Goal: Task Accomplishment & Management: Manage account settings

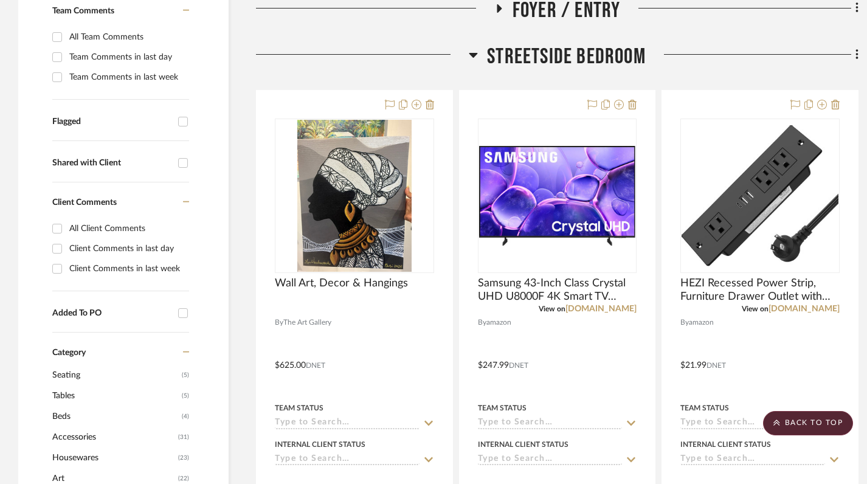
scroll to position [361, 0]
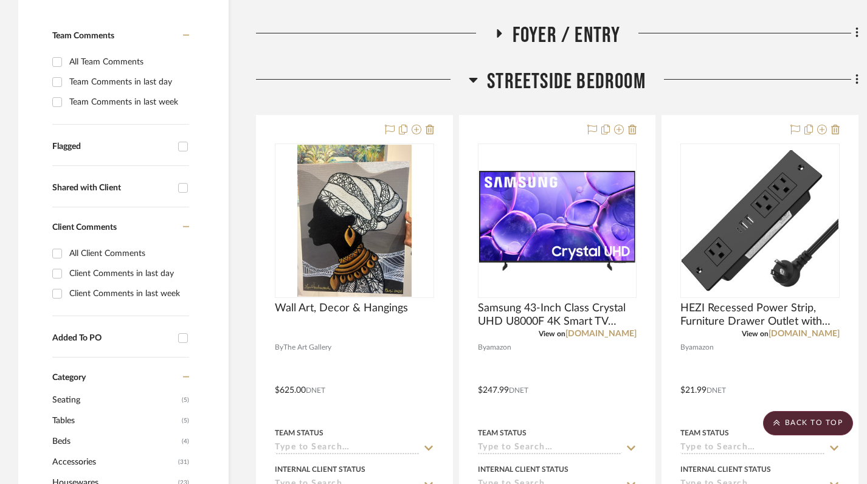
click at [469, 76] on icon at bounding box center [473, 79] width 9 height 15
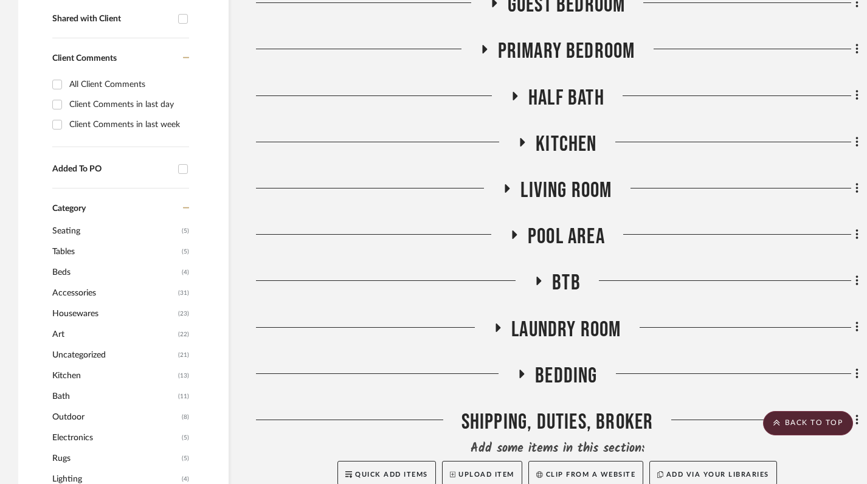
scroll to position [499, 0]
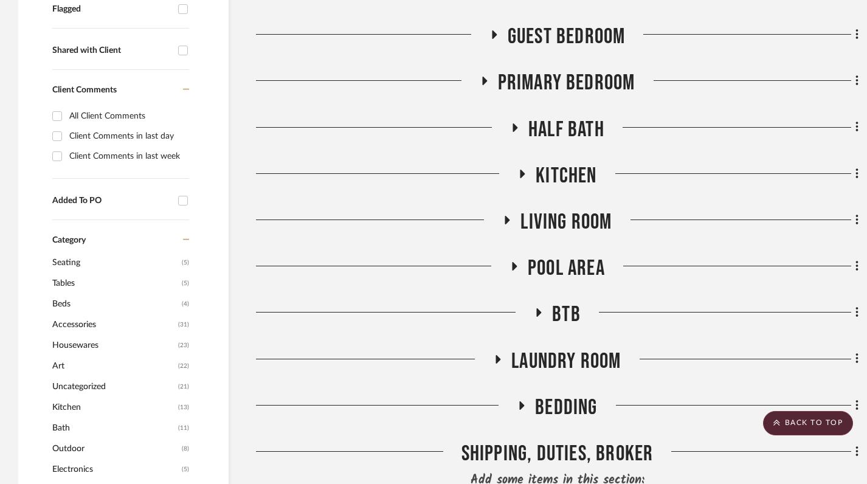
click at [505, 219] on icon at bounding box center [507, 220] width 15 height 9
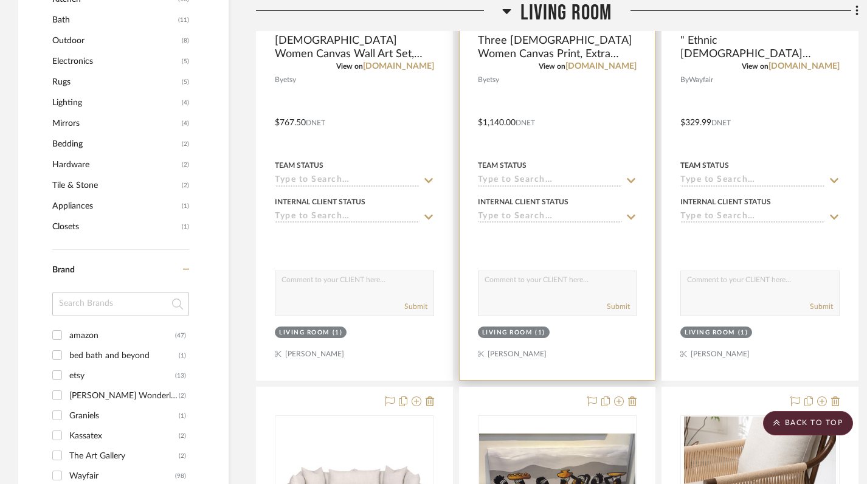
scroll to position [785, 0]
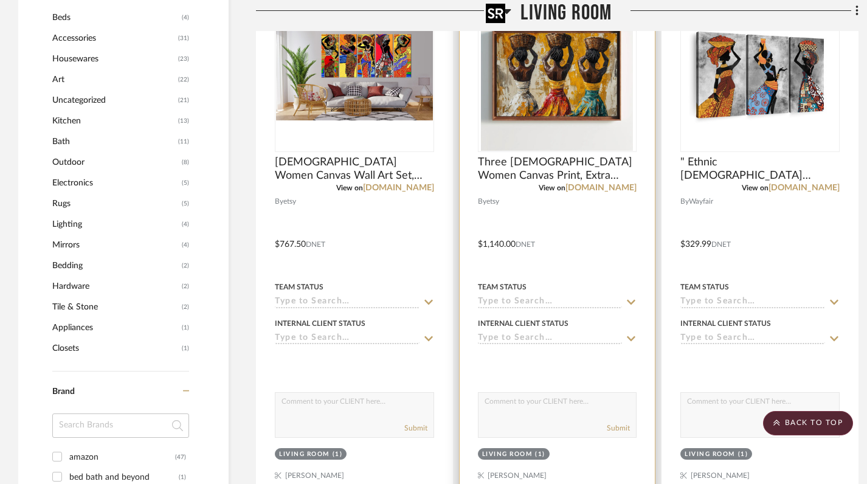
click at [544, 92] on img "0" at bounding box center [557, 75] width 152 height 152
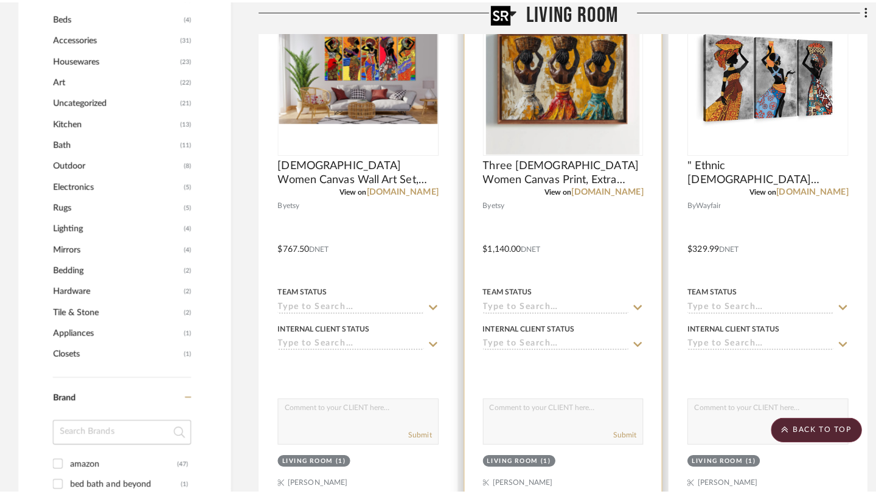
scroll to position [0, 0]
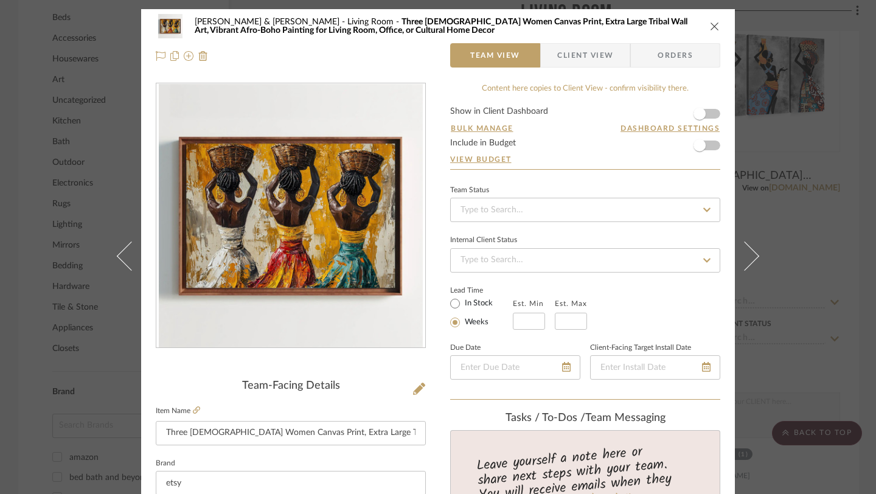
click at [713, 26] on icon "close" at bounding box center [715, 26] width 10 height 10
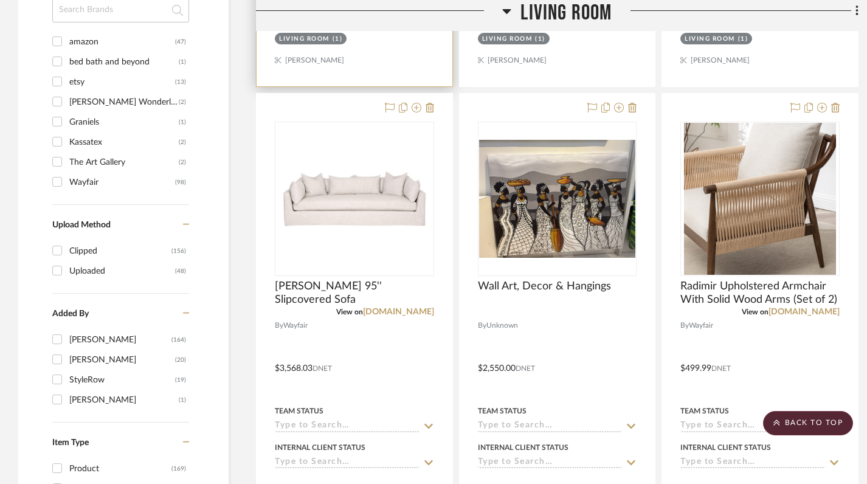
scroll to position [1205, 0]
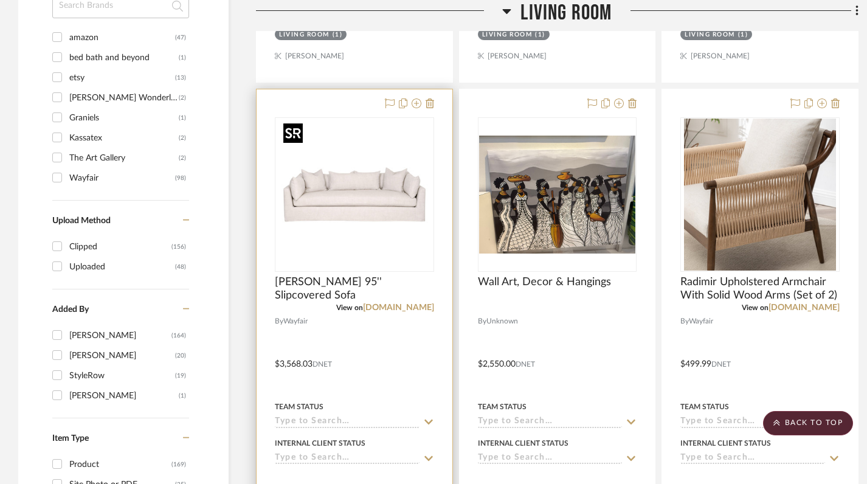
click at [347, 204] on img "0" at bounding box center [354, 195] width 152 height 152
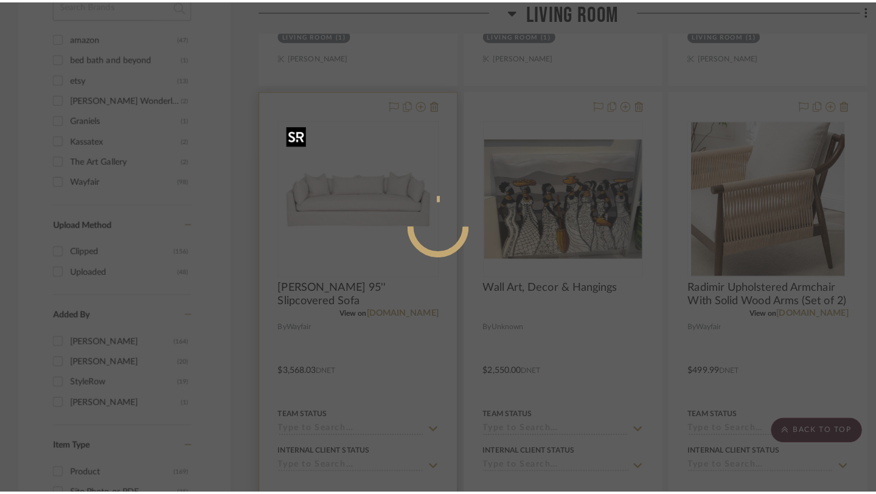
scroll to position [0, 0]
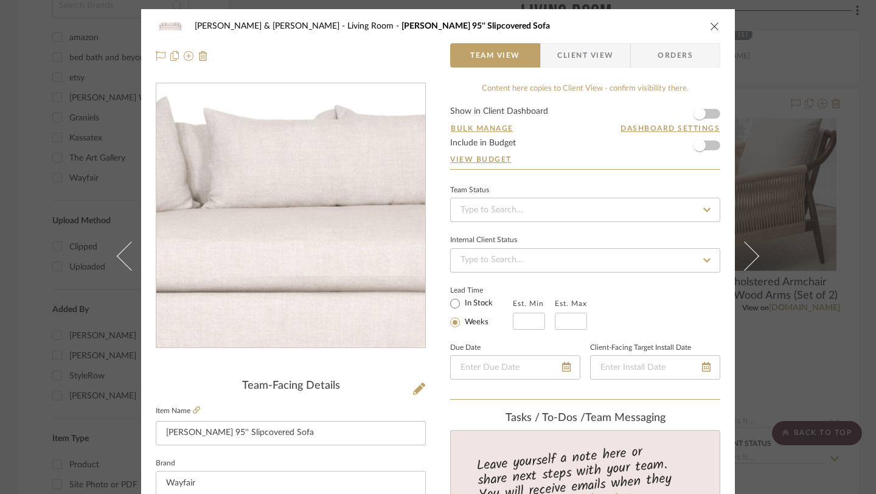
click at [271, 211] on img "0" at bounding box center [291, 216] width 264 height 264
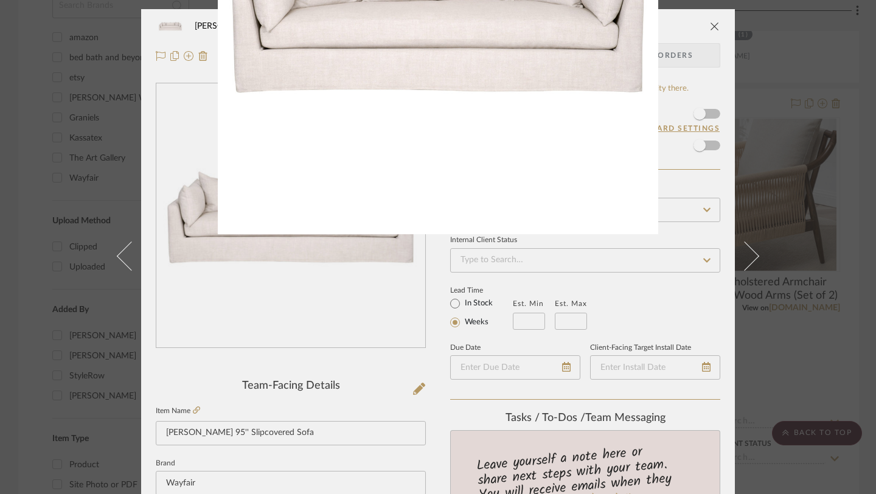
click at [710, 26] on div "1 / 1" at bounding box center [438, 13] width 876 height 27
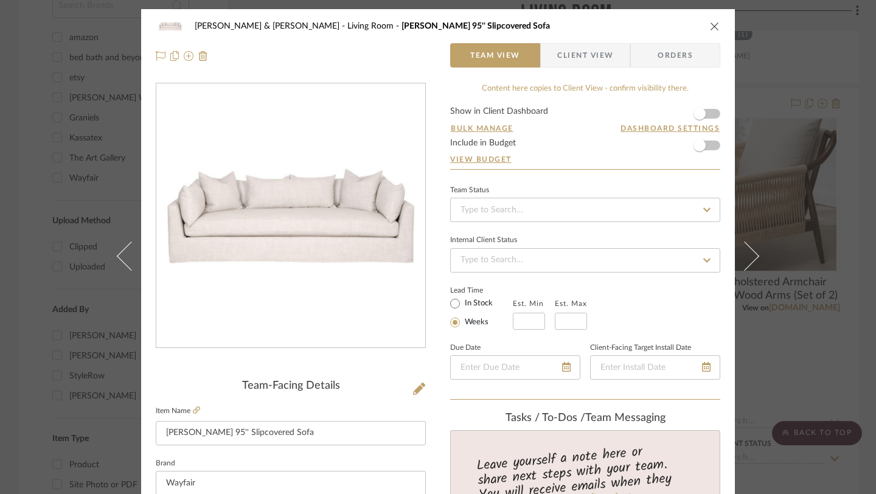
click at [710, 26] on icon "close" at bounding box center [715, 26] width 10 height 10
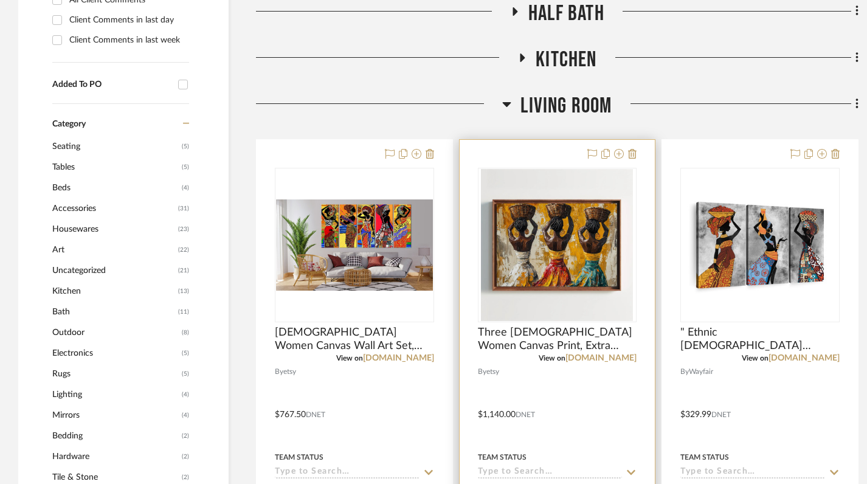
scroll to position [615, 0]
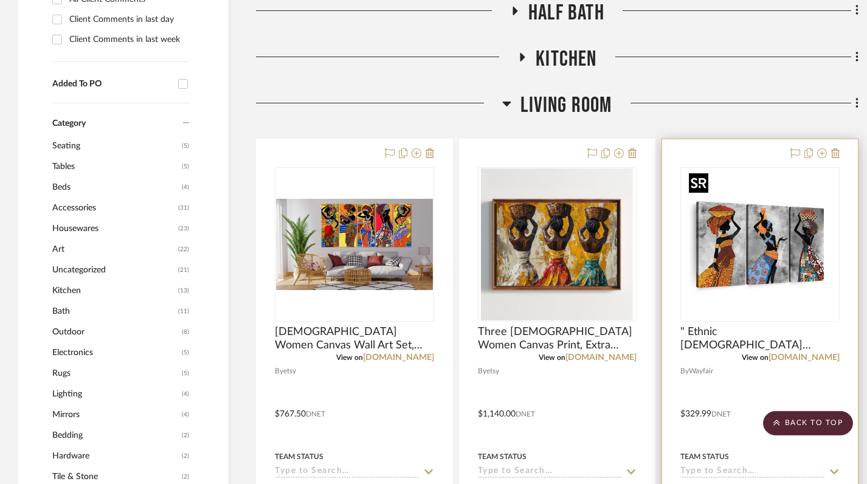
click at [741, 283] on img "0" at bounding box center [760, 244] width 152 height 152
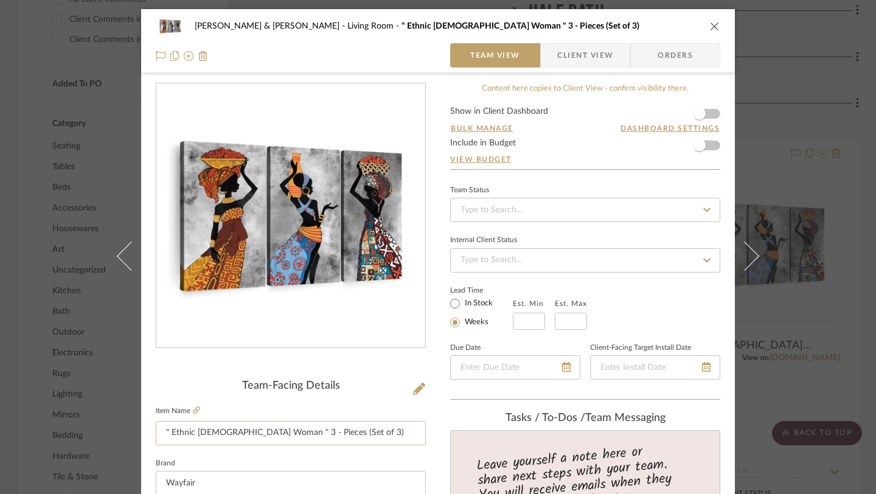
scroll to position [148, 0]
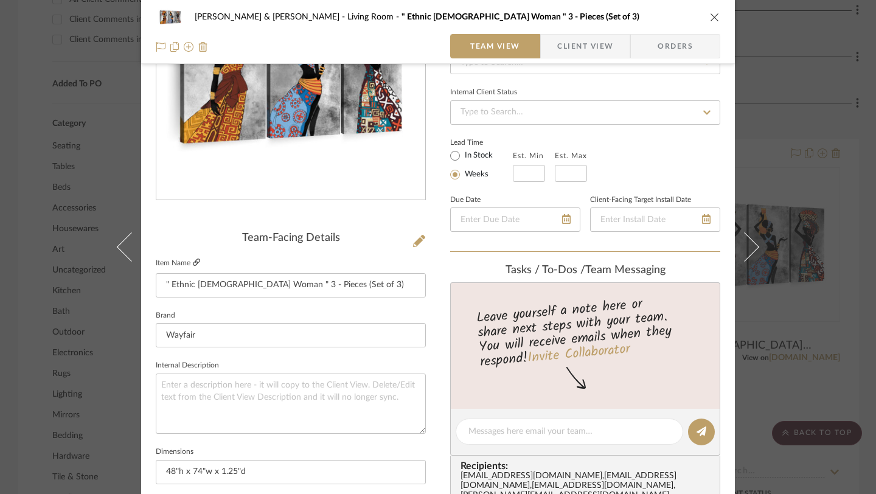
click at [193, 263] on icon at bounding box center [196, 261] width 7 height 7
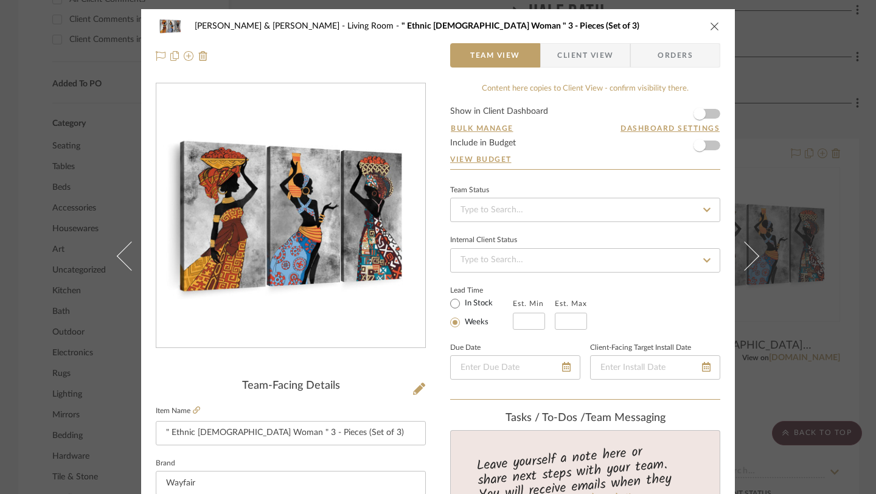
click at [711, 21] on icon "close" at bounding box center [715, 26] width 10 height 10
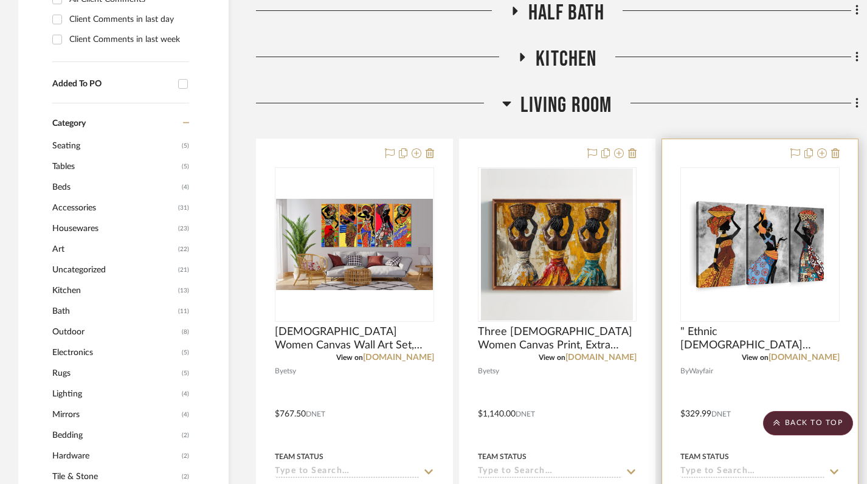
scroll to position [656, 0]
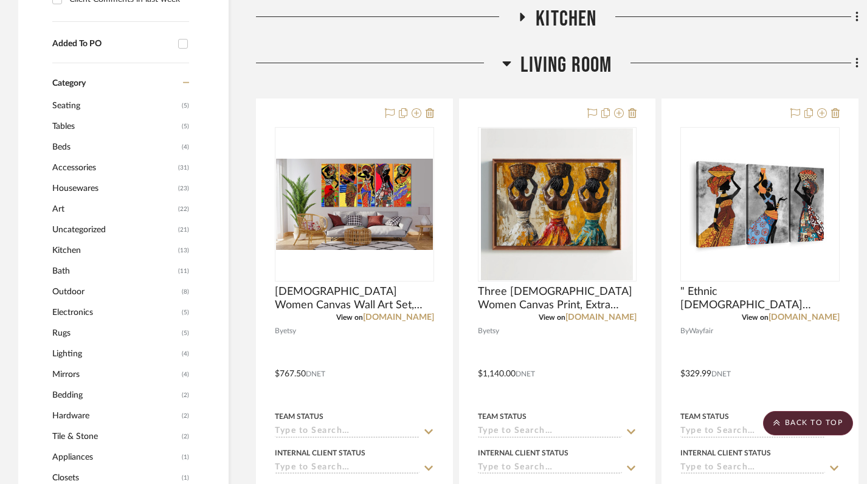
click at [503, 64] on icon at bounding box center [506, 63] width 9 height 15
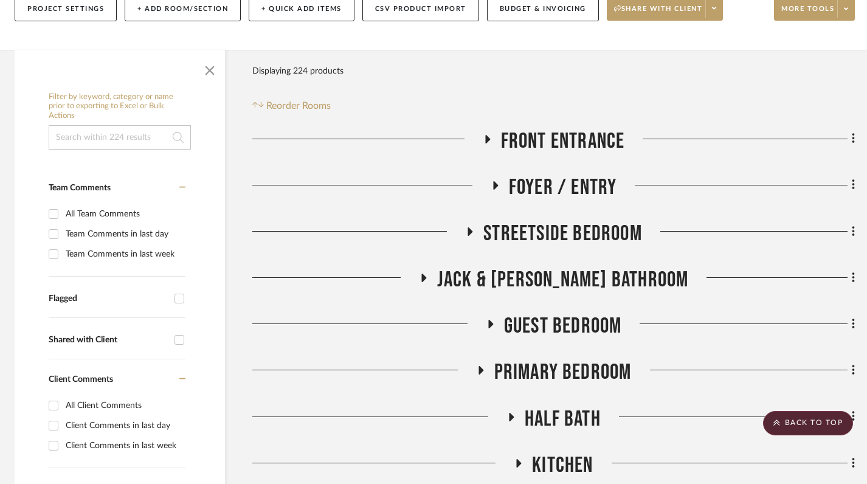
scroll to position [212, 4]
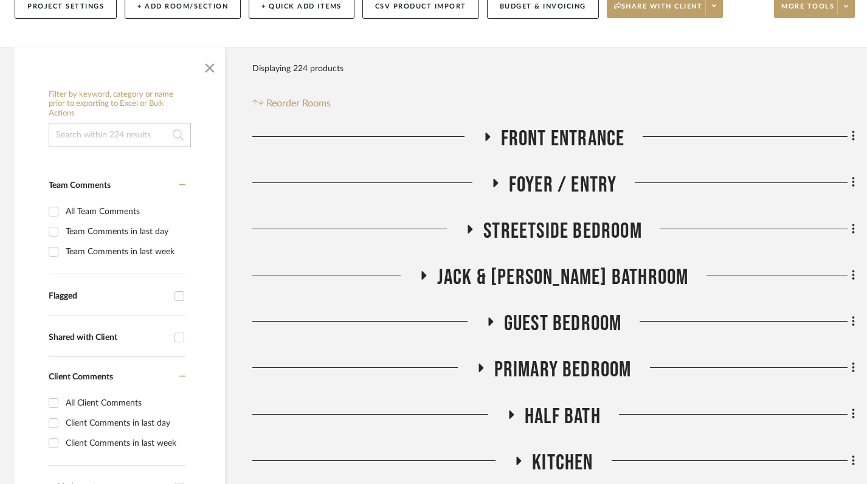
click at [466, 227] on icon at bounding box center [470, 228] width 15 height 9
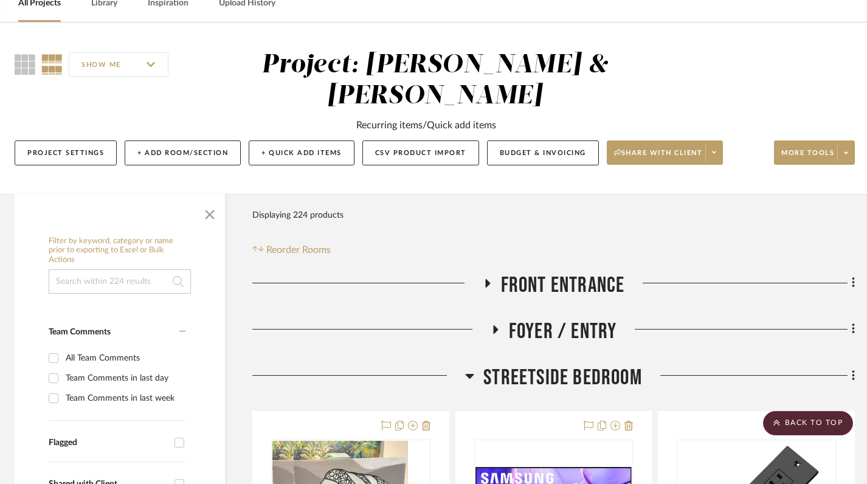
scroll to position [0, 4]
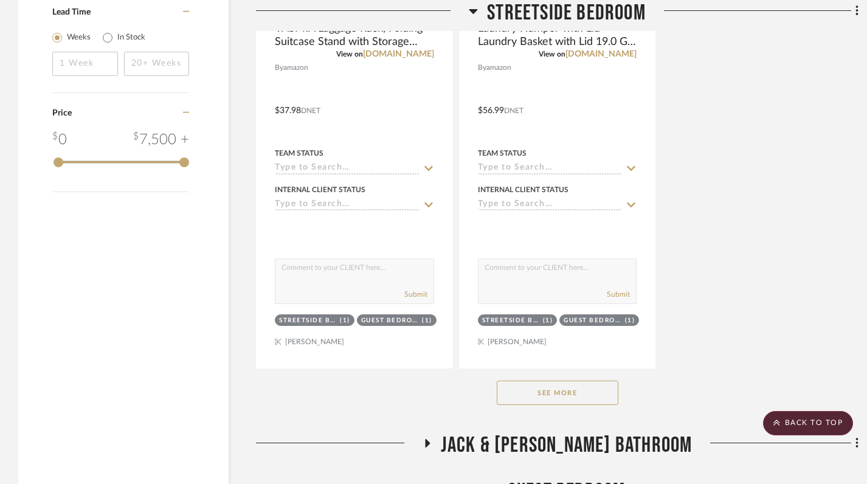
scroll to position [1729, 0]
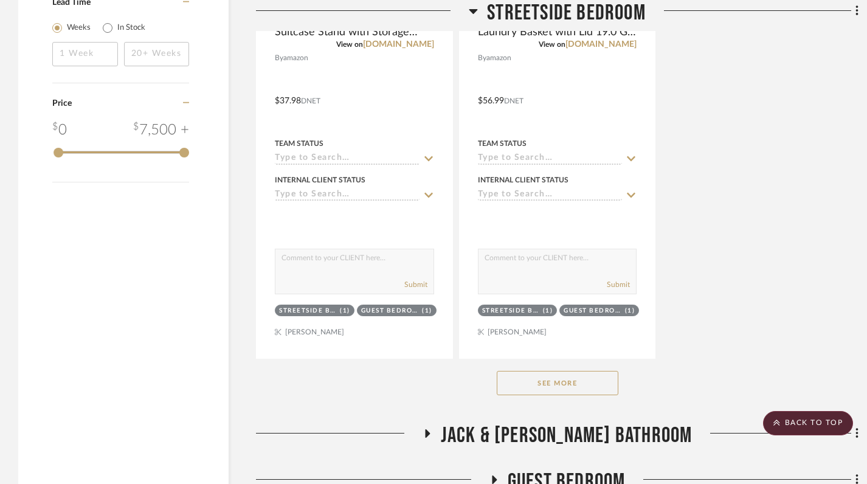
click at [555, 382] on button "See More" at bounding box center [558, 383] width 122 height 24
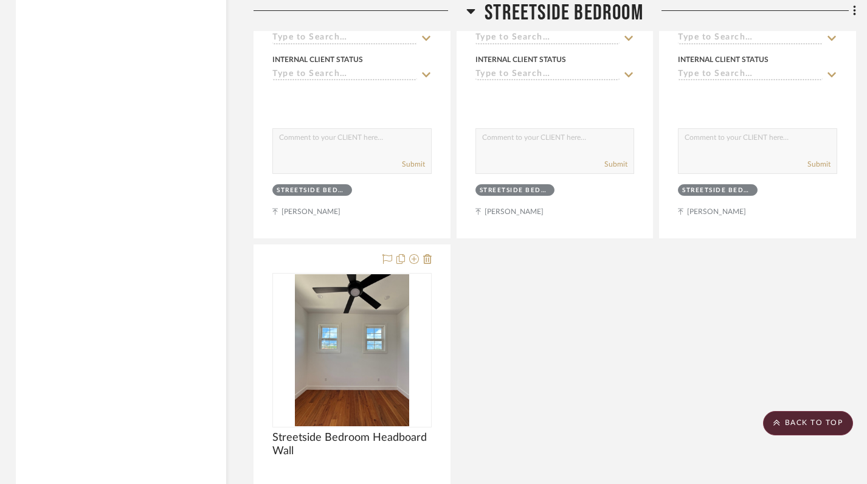
scroll to position [4325, 2]
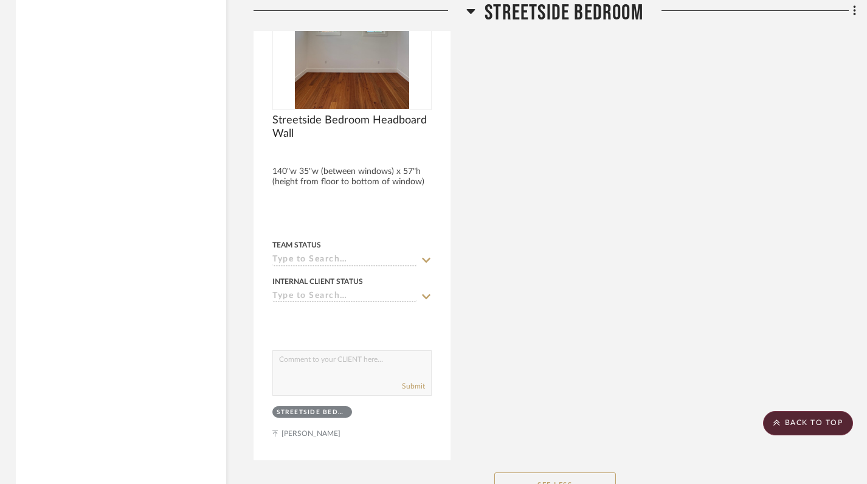
click at [467, 12] on icon at bounding box center [470, 11] width 9 height 15
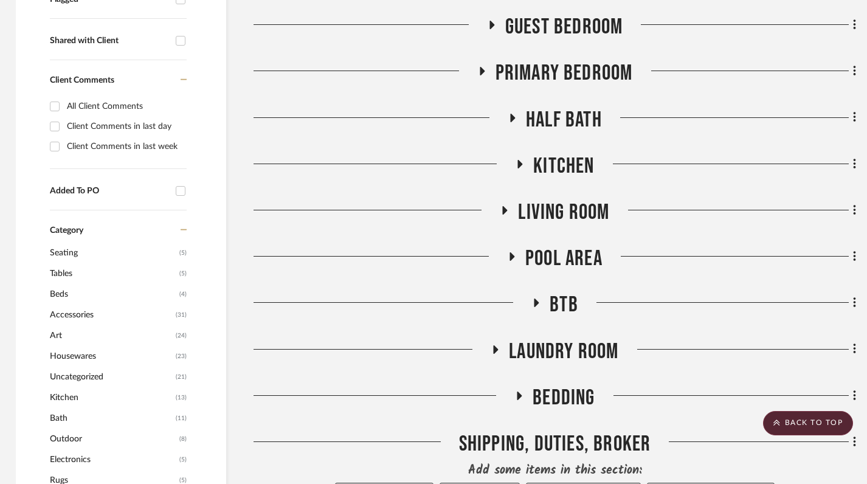
scroll to position [493, 2]
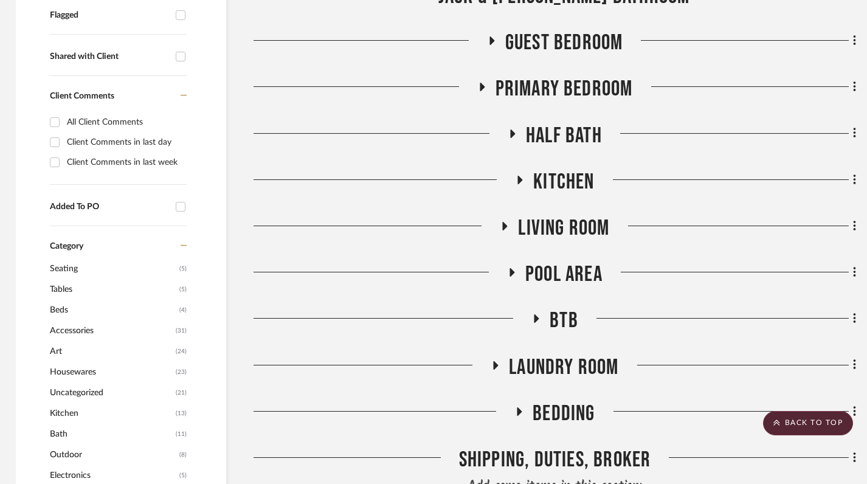
click at [507, 224] on icon at bounding box center [504, 226] width 15 height 9
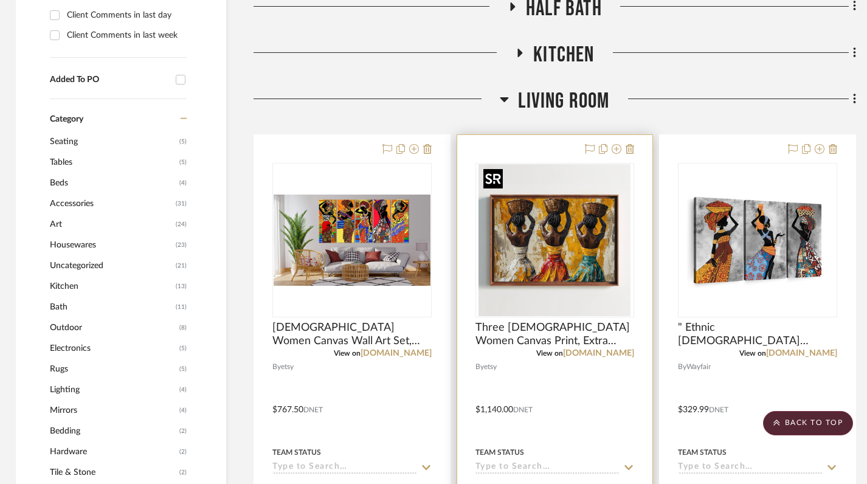
scroll to position [687, 2]
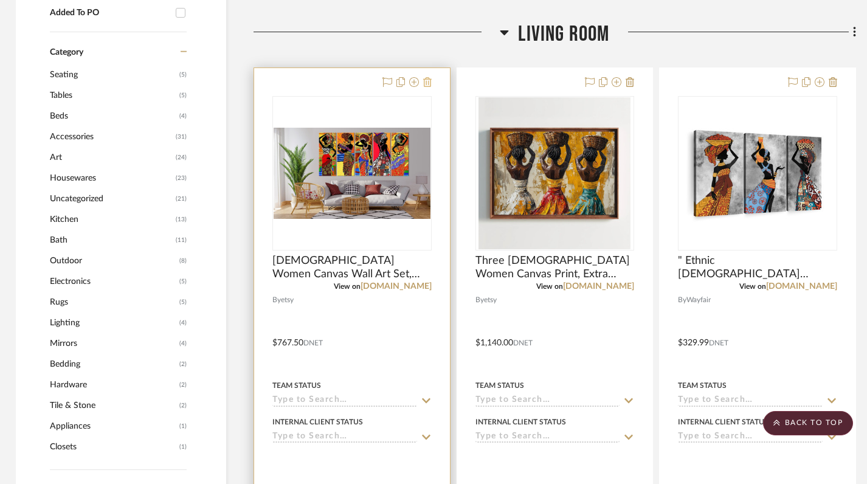
click at [429, 81] on icon at bounding box center [427, 82] width 9 height 10
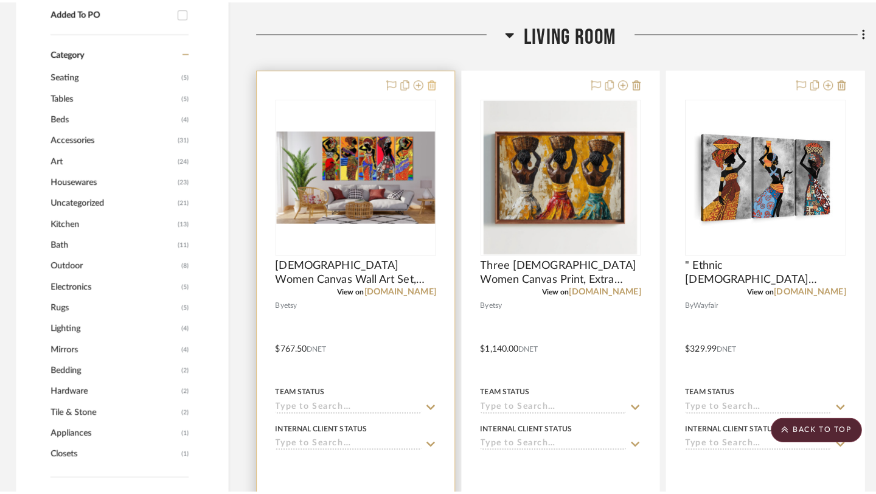
scroll to position [0, 0]
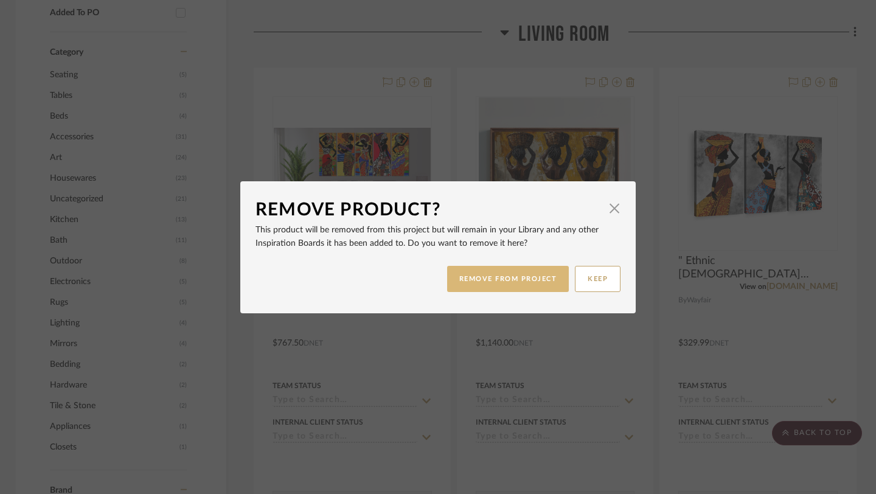
click at [536, 277] on button "REMOVE FROM PROJECT" at bounding box center [508, 279] width 122 height 26
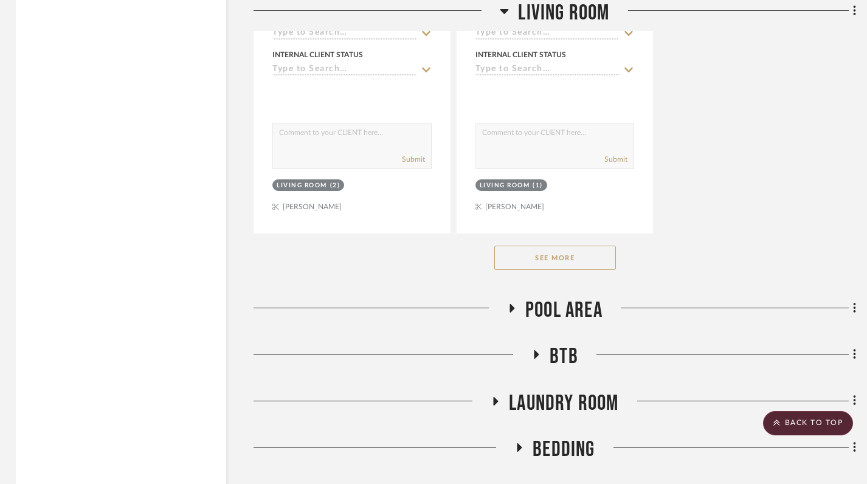
scroll to position [2142, 2]
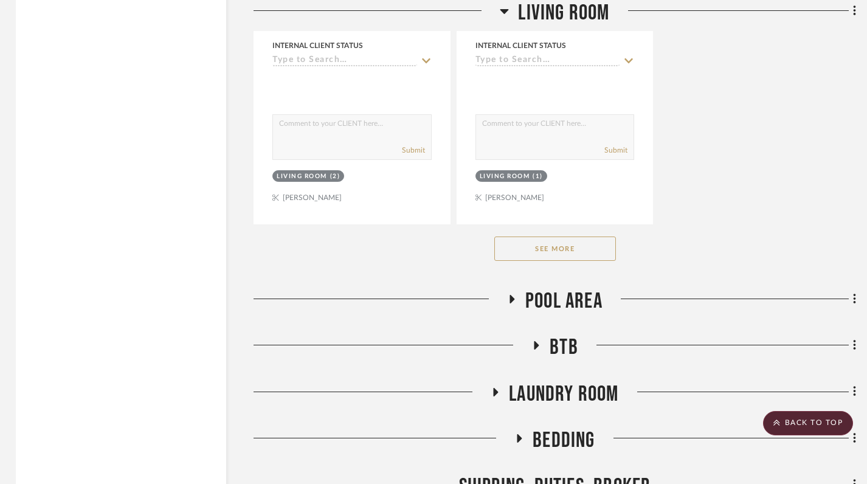
click at [562, 249] on button "See More" at bounding box center [555, 249] width 122 height 24
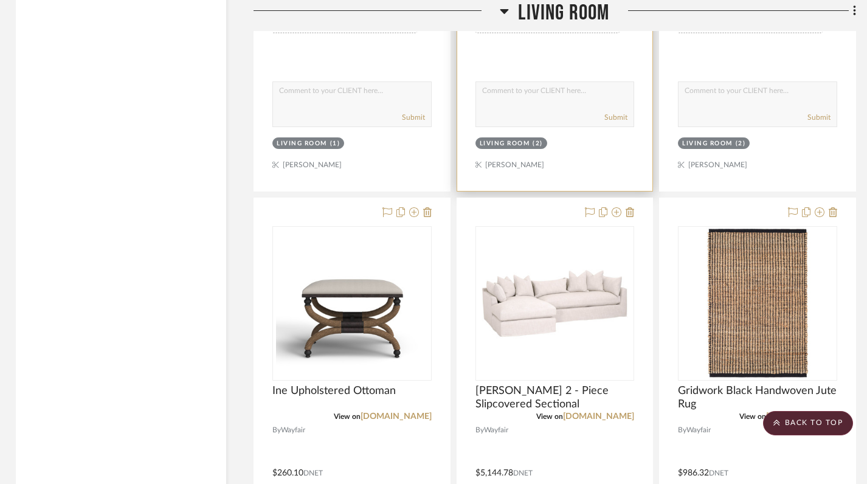
scroll to position [3390, 2]
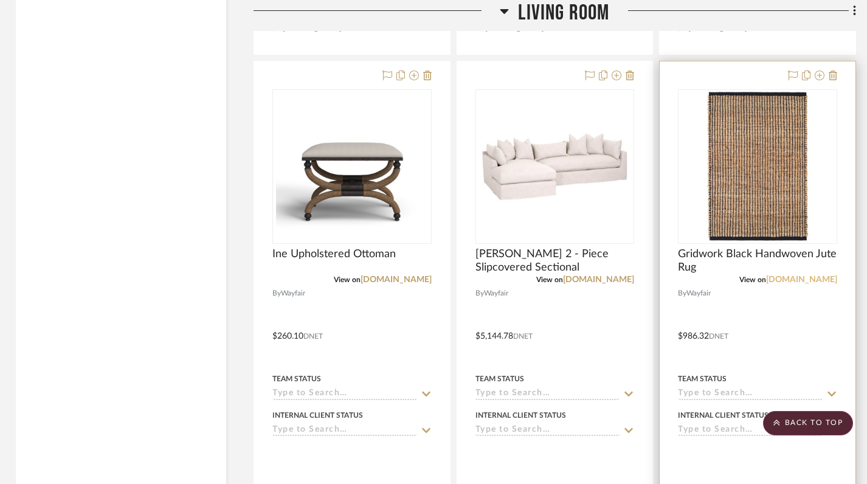
click at [821, 277] on link "[DOMAIN_NAME]" at bounding box center [801, 279] width 71 height 9
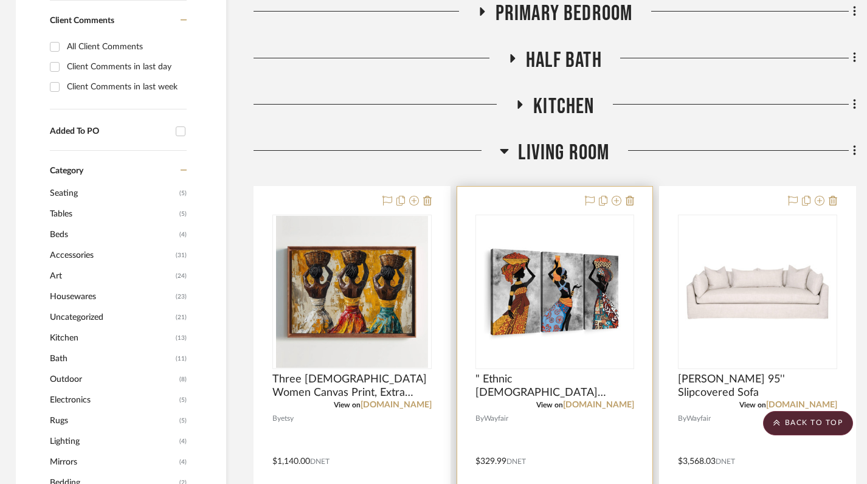
scroll to position [0, 2]
